Goal: Transaction & Acquisition: Book appointment/travel/reservation

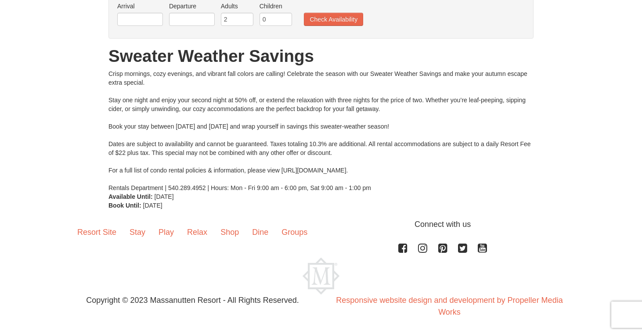
scroll to position [75, 0]
click at [199, 232] on link "Relax" at bounding box center [196, 231] width 33 height 27
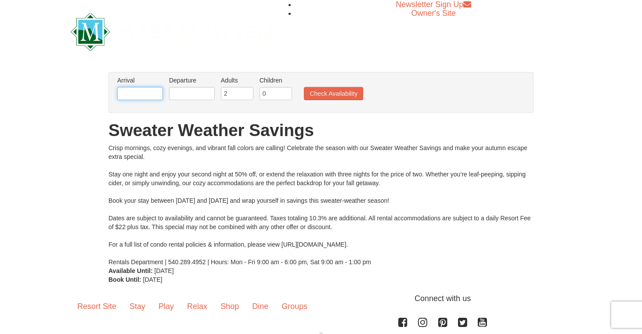
click at [151, 96] on input "text" at bounding box center [140, 93] width 46 height 13
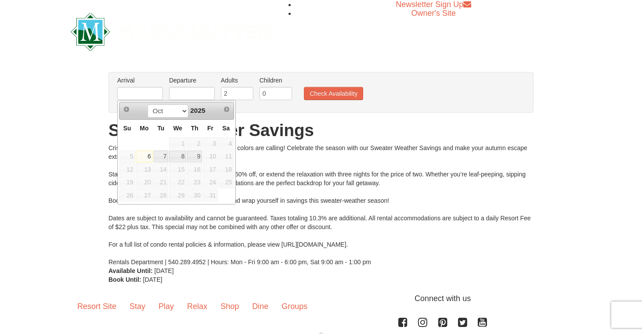
click at [213, 158] on span "10" at bounding box center [210, 157] width 15 height 12
click at [197, 158] on link "9" at bounding box center [194, 157] width 15 height 12
type input "10/09/2025"
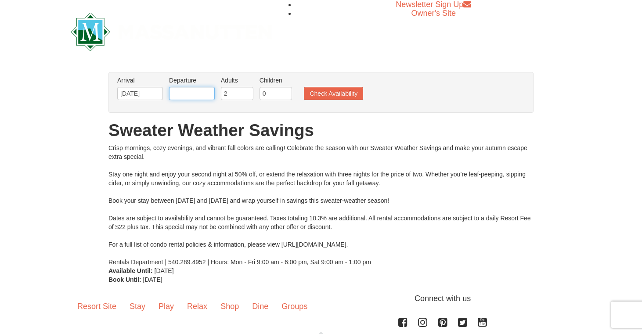
click at [179, 97] on input "text" at bounding box center [192, 93] width 46 height 13
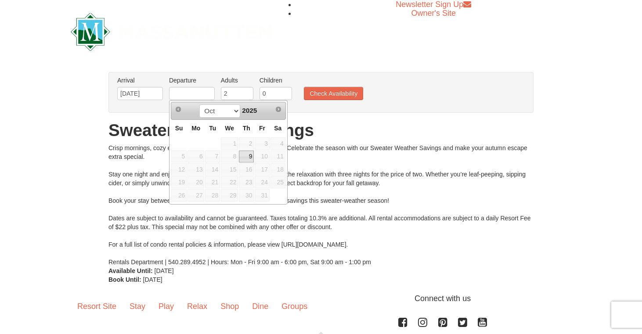
click at [277, 156] on span "11" at bounding box center [277, 157] width 15 height 12
click at [278, 157] on span "11" at bounding box center [277, 157] width 15 height 12
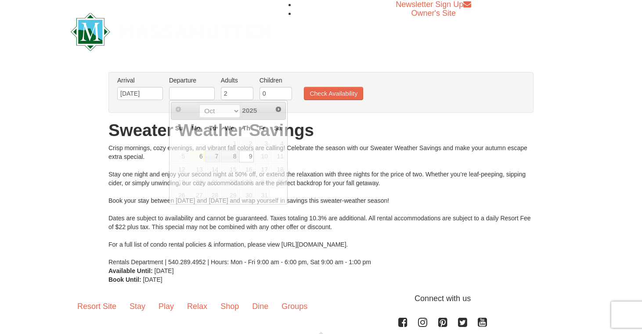
click at [318, 152] on div "Crisp mornings, cozy evenings, and vibrant fall colors are calling! Celebrate t…" at bounding box center [320, 205] width 425 height 123
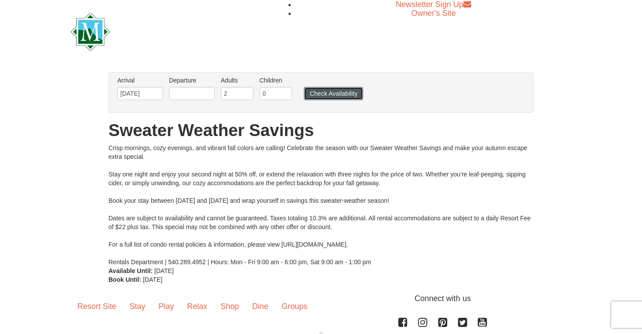
click at [343, 95] on button "Check Availability" at bounding box center [333, 93] width 59 height 13
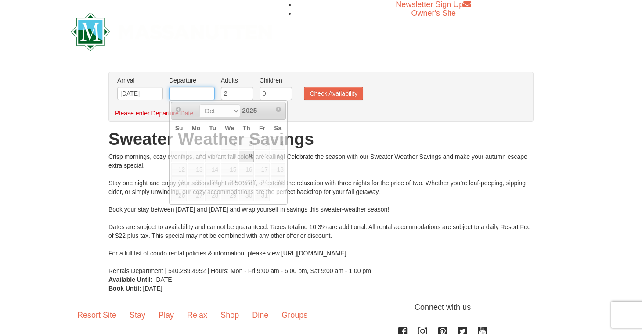
click at [182, 93] on input "text" at bounding box center [192, 93] width 46 height 13
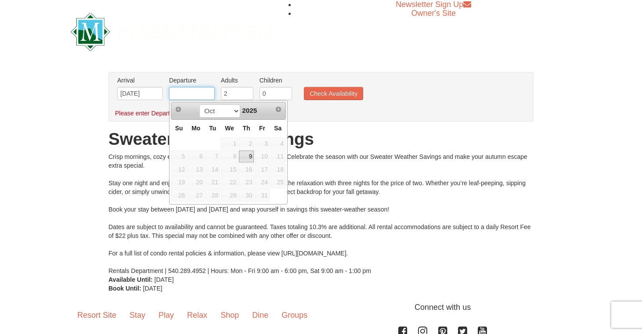
scroll to position [83, 0]
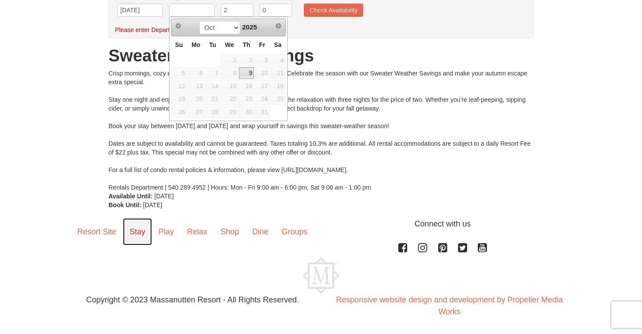
click at [144, 231] on link "Stay" at bounding box center [137, 231] width 29 height 27
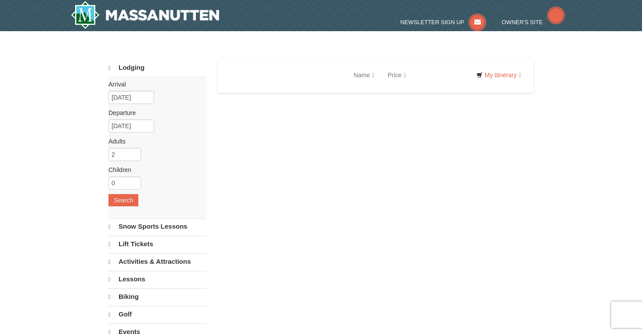
select select "10"
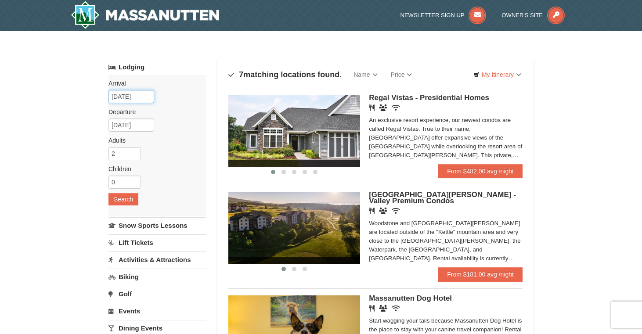
click at [146, 98] on input "10/12/2025" at bounding box center [131, 96] width 46 height 13
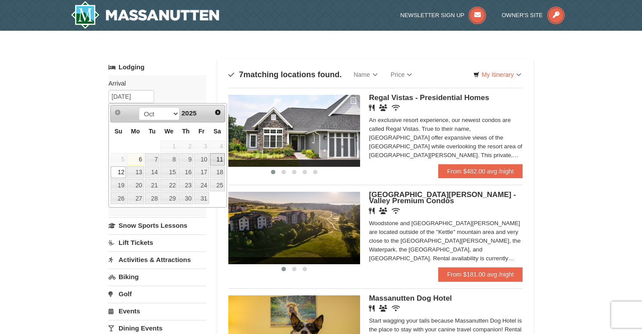
click at [218, 160] on link "11" at bounding box center [217, 159] width 15 height 12
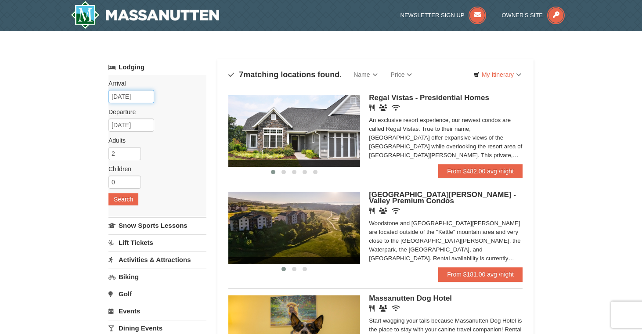
click at [148, 96] on input "[DATE]" at bounding box center [131, 96] width 46 height 13
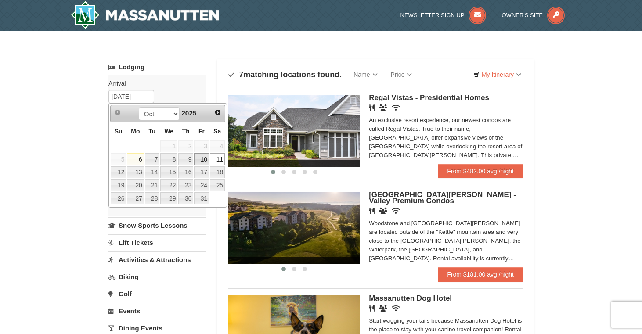
click at [204, 161] on link "10" at bounding box center [201, 159] width 15 height 12
type input "[DATE]"
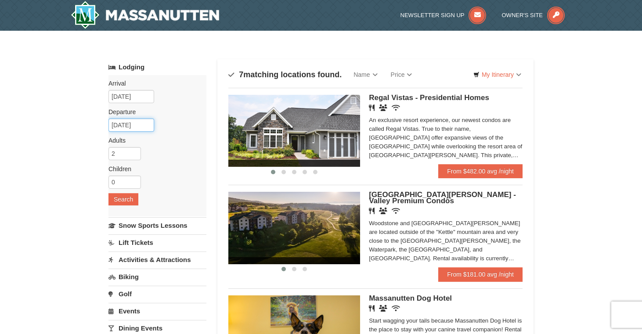
click at [145, 130] on input "10/14/2025" at bounding box center [131, 125] width 46 height 13
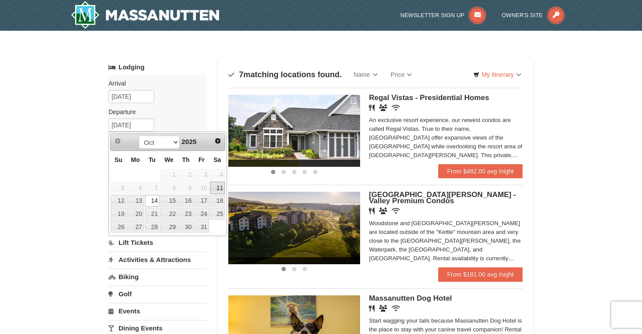
click at [220, 189] on link "11" at bounding box center [217, 188] width 15 height 12
type input "[DATE]"
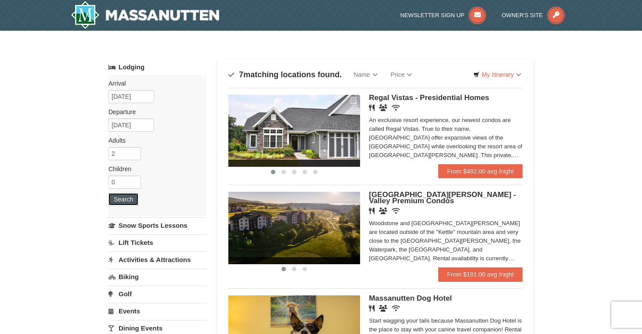
click at [122, 201] on button "Search" at bounding box center [123, 199] width 30 height 12
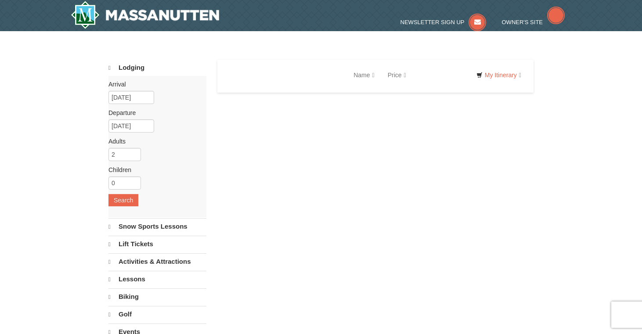
select select "10"
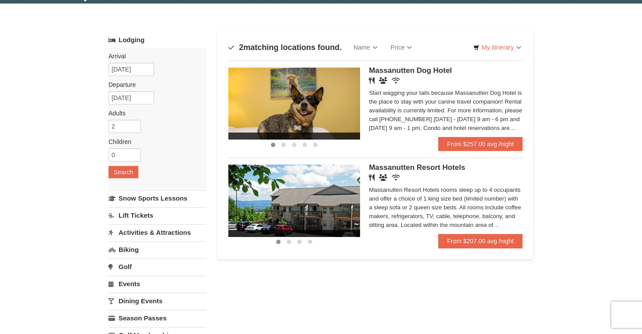
scroll to position [26, 0]
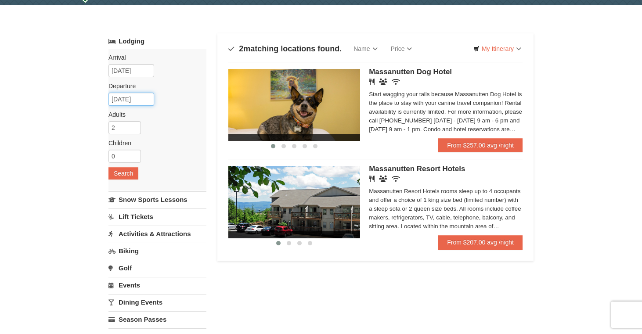
click at [148, 99] on input "10/11/2025" at bounding box center [131, 99] width 46 height 13
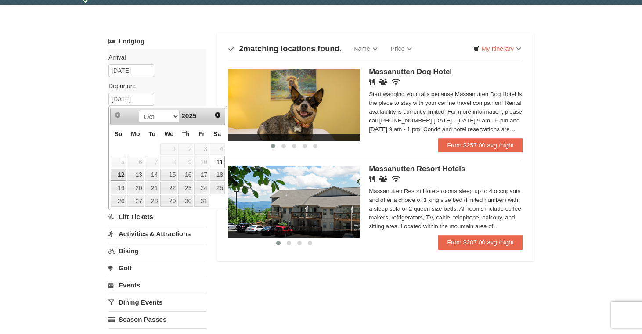
click at [121, 175] on link "12" at bounding box center [118, 175] width 15 height 12
type input "10/12/2025"
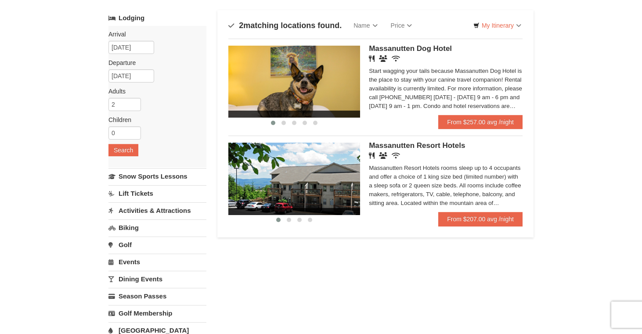
scroll to position [47, 0]
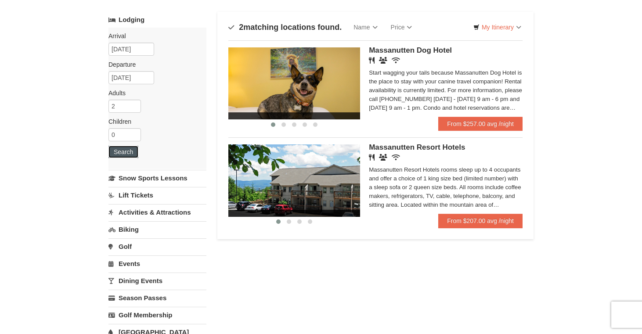
click at [127, 152] on button "Search" at bounding box center [123, 152] width 30 height 12
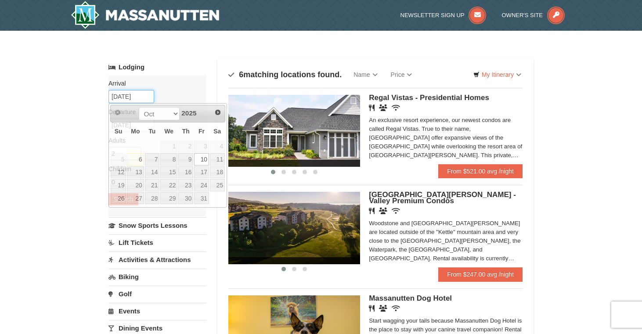
click at [131, 98] on input "[DATE]" at bounding box center [131, 96] width 46 height 13
click at [190, 159] on link "9" at bounding box center [185, 159] width 15 height 12
type input "10/09/2025"
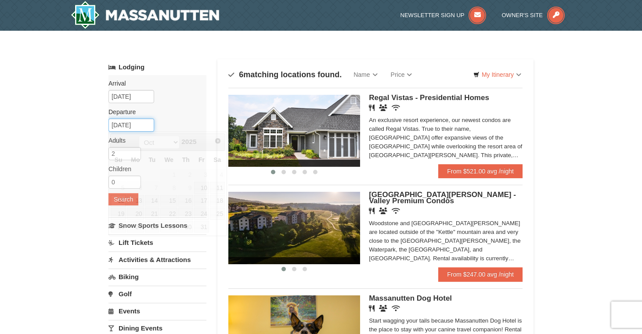
click at [145, 125] on input "[DATE]" at bounding box center [131, 125] width 46 height 13
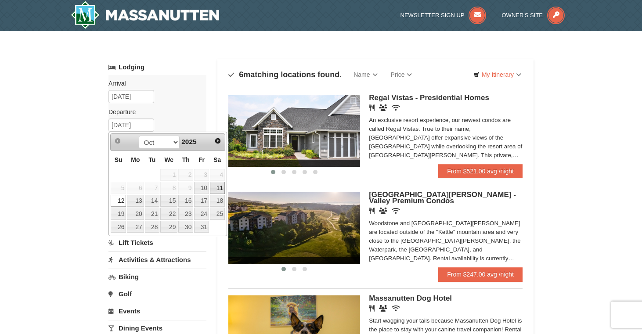
click at [218, 190] on link "11" at bounding box center [217, 188] width 15 height 12
type input "10/11/2025"
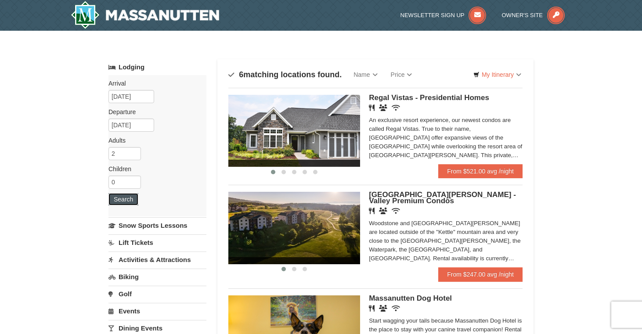
click at [119, 202] on button "Search" at bounding box center [123, 199] width 30 height 12
click at [153, 97] on input "[DATE]" at bounding box center [131, 96] width 46 height 13
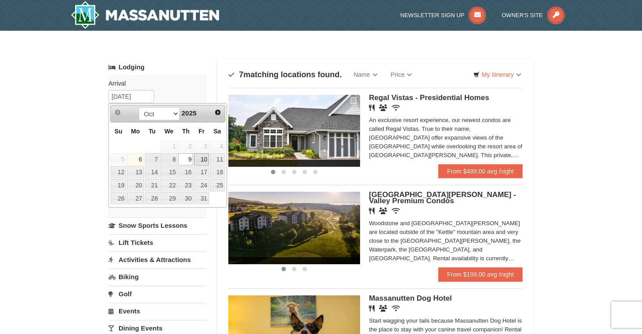
click at [204, 161] on link "10" at bounding box center [201, 159] width 15 height 12
type input "[DATE]"
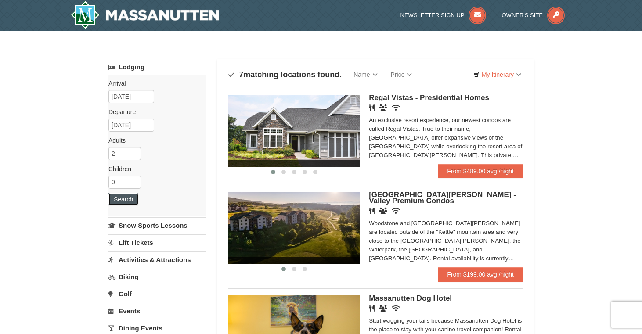
click at [123, 198] on button "Search" at bounding box center [123, 199] width 30 height 12
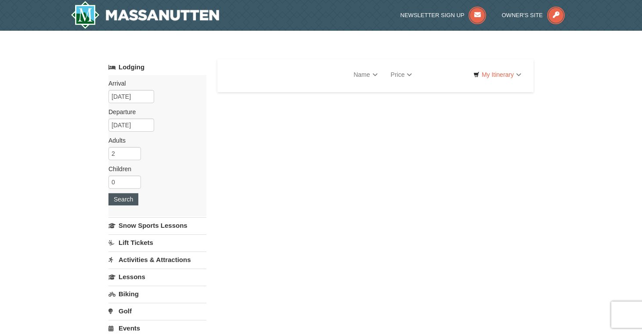
select select "10"
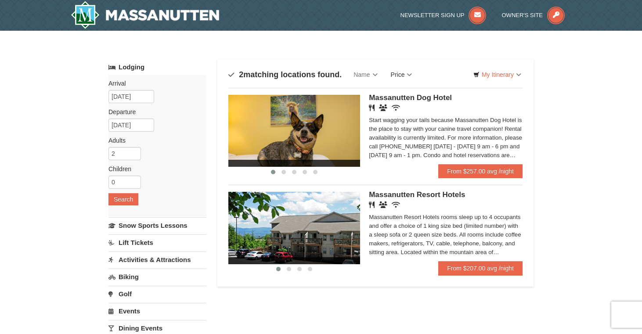
click at [406, 74] on link "Price" at bounding box center [401, 75] width 35 height 18
click at [424, 93] on link "Price (Low to High)" at bounding box center [420, 92] width 70 height 11
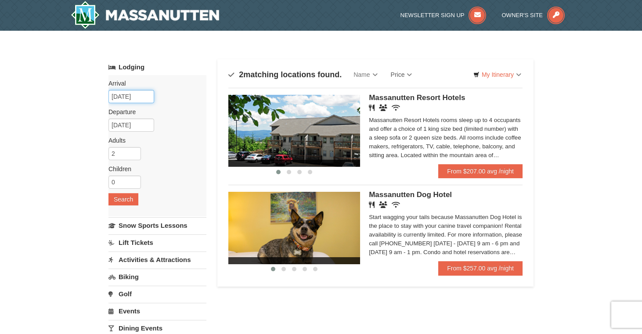
click at [148, 97] on input "[DATE]" at bounding box center [131, 96] width 46 height 13
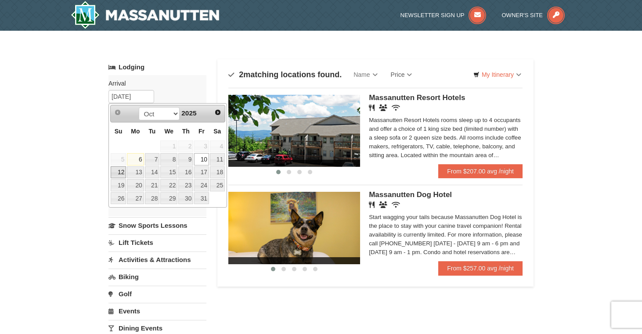
click at [121, 172] on link "12" at bounding box center [118, 172] width 15 height 12
type input "[DATE]"
type input "10/13/2025"
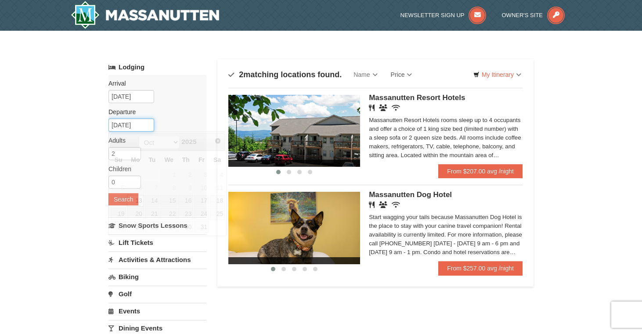
click at [149, 126] on input "10/13/2025" at bounding box center [131, 125] width 46 height 13
click at [144, 97] on input "[DATE]" at bounding box center [131, 96] width 46 height 13
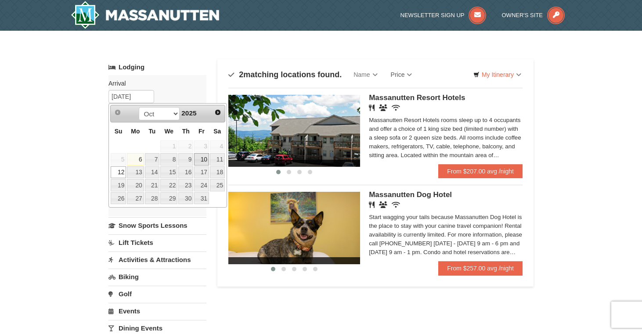
click at [205, 159] on link "10" at bounding box center [201, 159] width 15 height 12
type input "[DATE]"
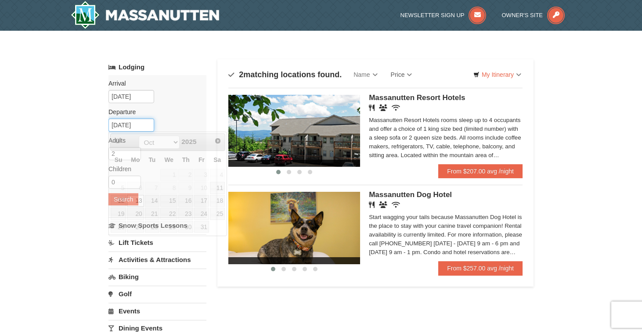
click at [152, 123] on input "10/13/2025" at bounding box center [131, 125] width 46 height 13
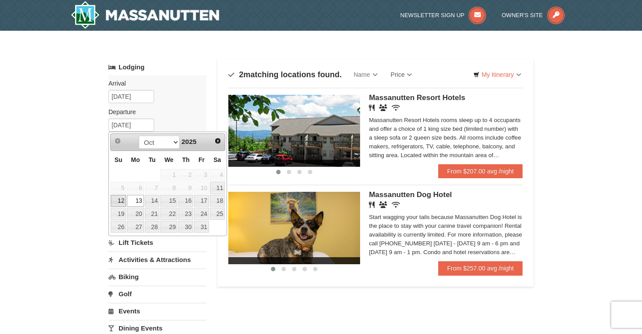
click at [117, 202] on link "12" at bounding box center [118, 201] width 15 height 12
type input "[DATE]"
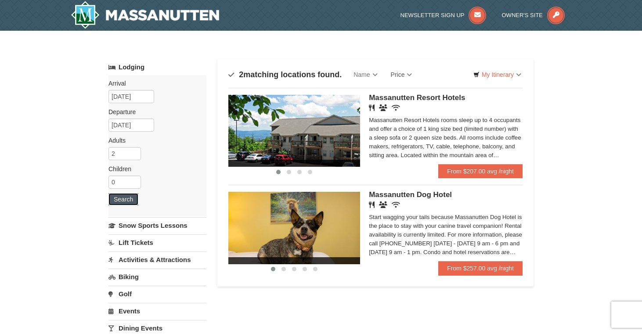
click at [127, 198] on button "Search" at bounding box center [123, 199] width 30 height 12
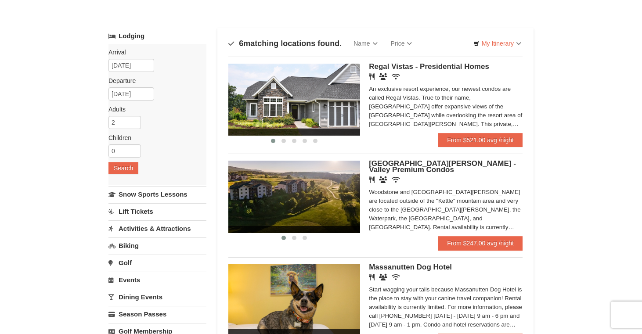
scroll to position [32, 0]
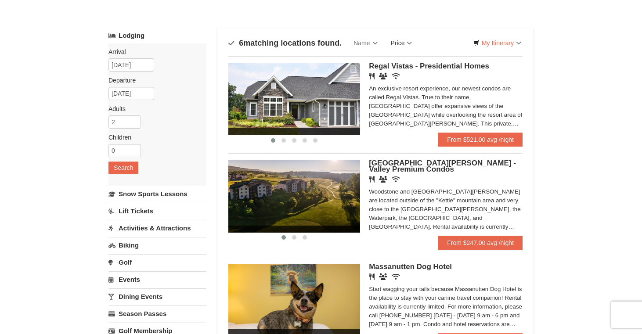
click at [408, 41] on link "Price" at bounding box center [401, 43] width 35 height 18
click at [410, 76] on link "Price (High to Low)" at bounding box center [420, 72] width 70 height 11
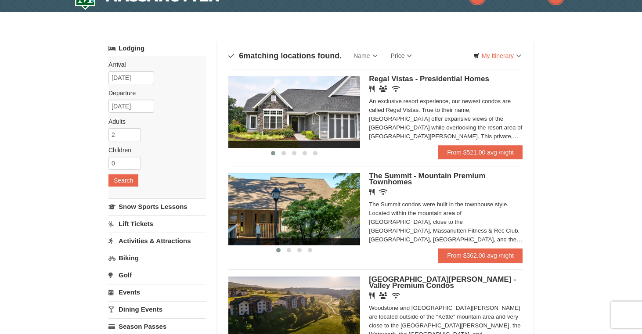
click at [409, 58] on link "Price" at bounding box center [401, 56] width 35 height 18
click at [410, 73] on link "Price (Low to High)" at bounding box center [420, 73] width 70 height 11
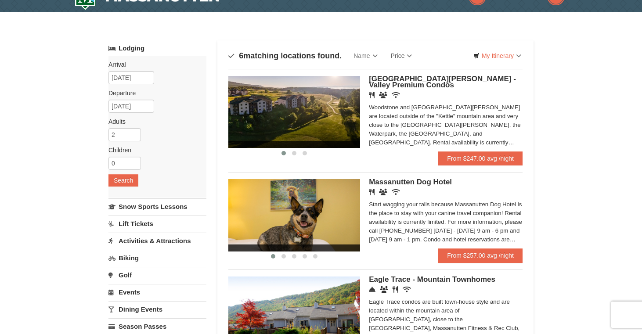
scroll to position [0, 0]
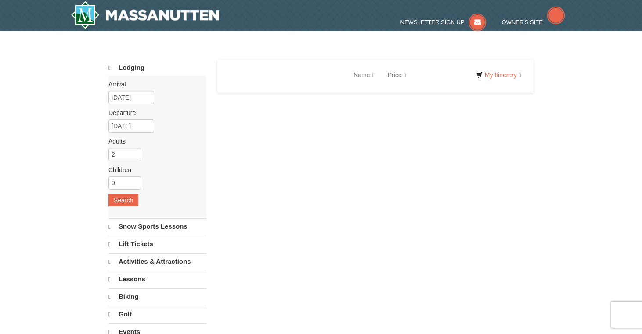
select select "10"
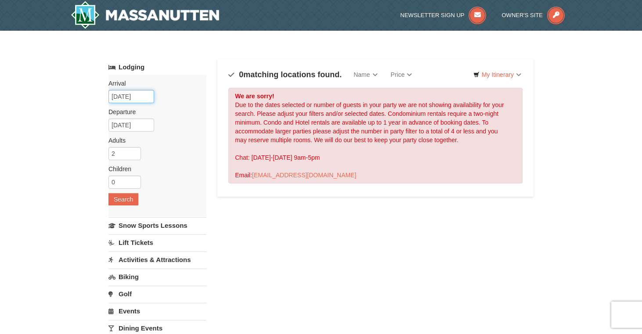
click at [147, 97] on input "[DATE]" at bounding box center [131, 96] width 46 height 13
click at [219, 47] on div "× Categories Map List Filter My Itinerary Questions? 1-540-289-9441 Lodging Arr…" at bounding box center [321, 281] width 443 height 483
click at [129, 202] on button "Search" at bounding box center [123, 199] width 30 height 12
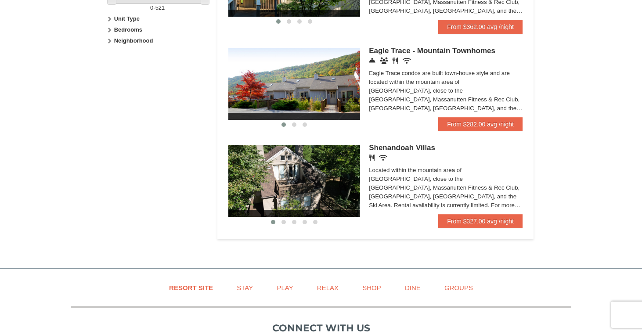
scroll to position [456, 0]
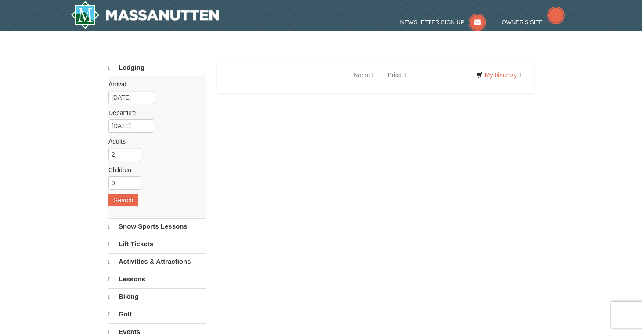
select select "10"
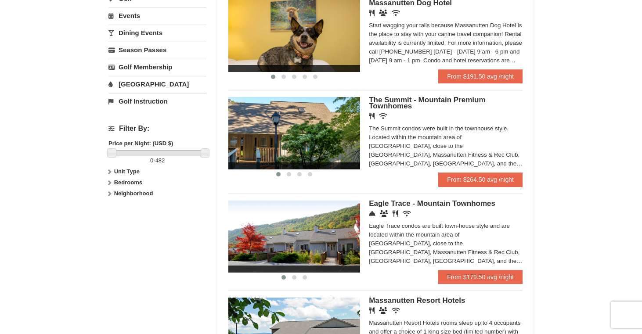
scroll to position [327, 0]
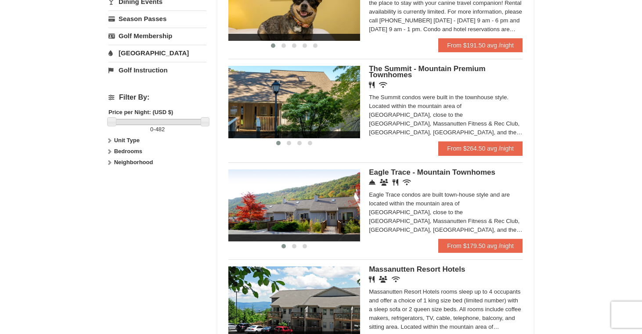
click at [432, 216] on div "Eagle Trace condos are built town-house style and are located within the mounta…" at bounding box center [446, 213] width 154 height 44
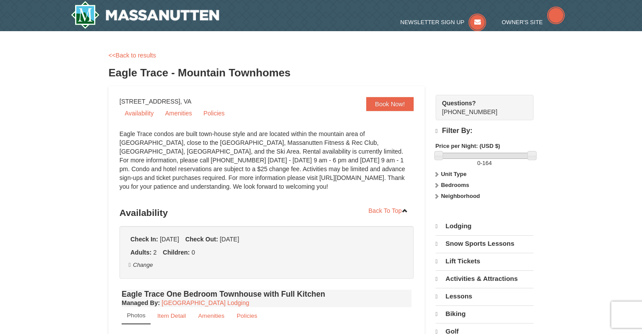
select select "10"
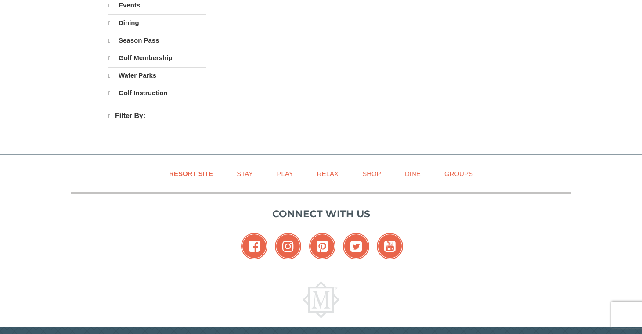
scroll to position [309, 0]
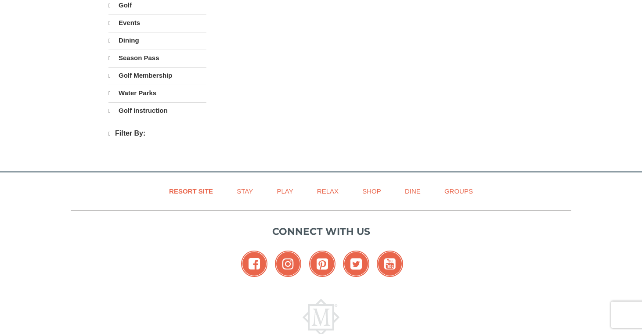
select select "10"
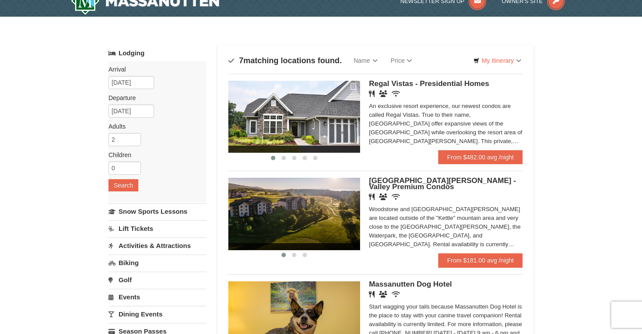
scroll to position [9, 0]
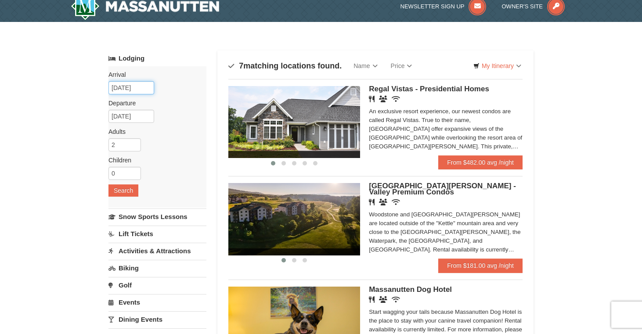
click at [140, 85] on input "[DATE]" at bounding box center [131, 87] width 46 height 13
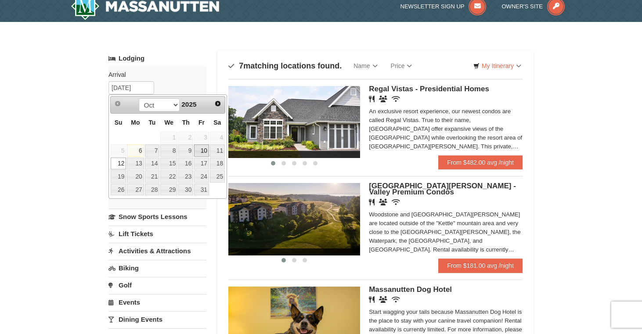
click at [205, 151] on link "10" at bounding box center [201, 150] width 15 height 12
type input "[DATE]"
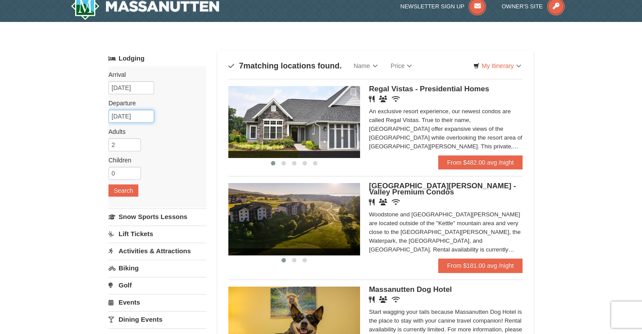
click at [147, 115] on input "10/14/2025" at bounding box center [131, 116] width 46 height 13
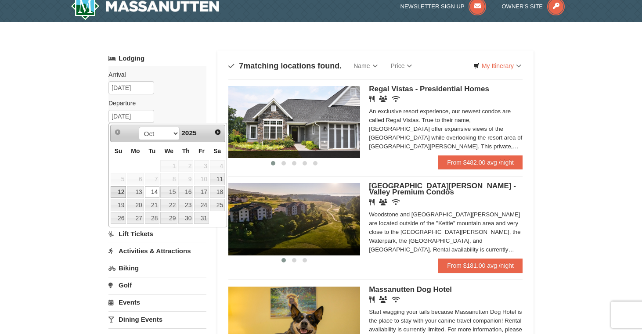
click at [122, 190] on link "12" at bounding box center [118, 192] width 15 height 12
type input "[DATE]"
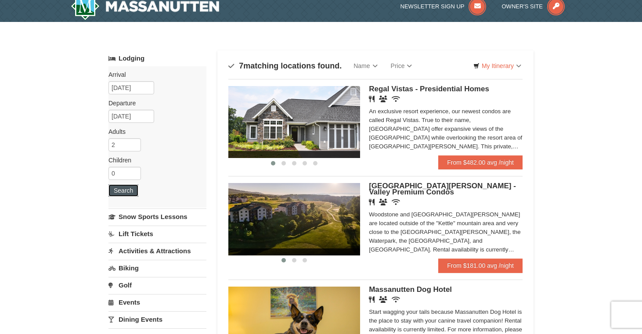
click at [124, 190] on button "Search" at bounding box center [123, 190] width 30 height 12
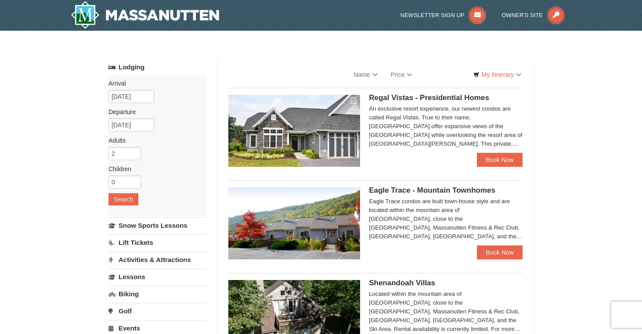
select select "10"
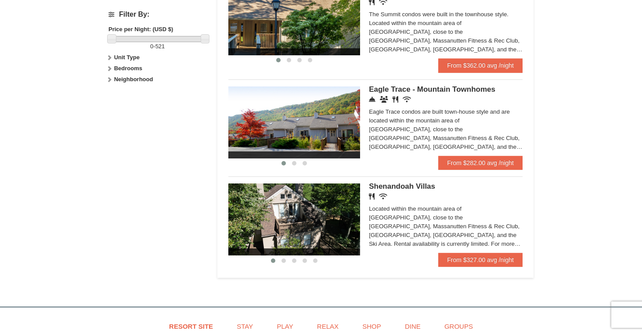
scroll to position [446, 0]
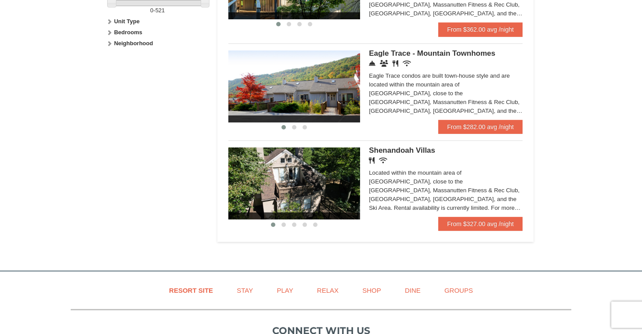
click at [450, 82] on div "Eagle Trace condos are built town-house style and are located within the mounta…" at bounding box center [446, 94] width 154 height 44
